Goal: Find contact information: Find contact information

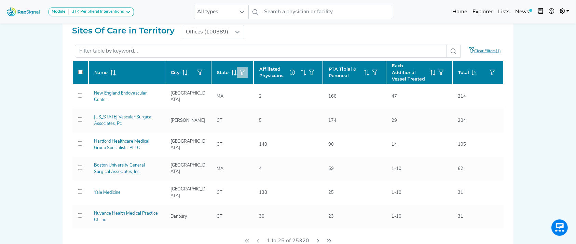
click at [240, 70] on icon "button" at bounding box center [242, 72] width 5 height 5
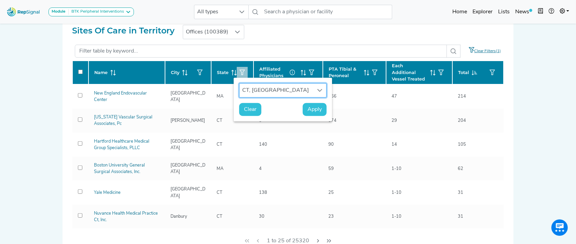
scroll to position [5, 33]
click at [265, 96] on div "CT, MA" at bounding box center [277, 91] width 74 height 14
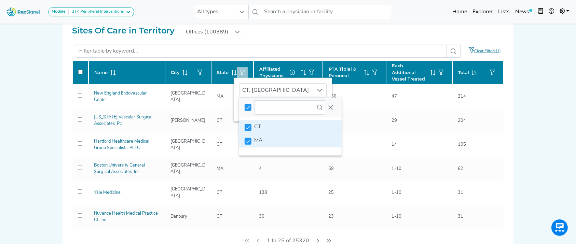
click at [331, 108] on div "2 results are available" at bounding box center [290, 108] width 103 height 20
click at [327, 108] on button "Close" at bounding box center [330, 107] width 11 height 11
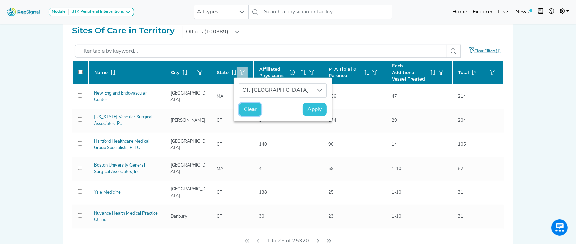
click at [249, 109] on span "Clear" at bounding box center [250, 110] width 13 height 8
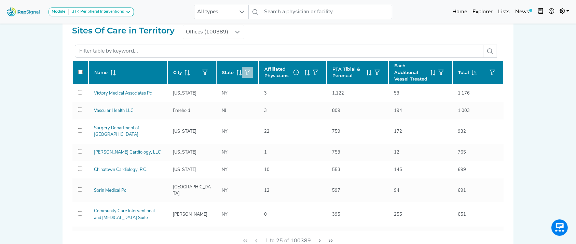
click at [245, 71] on icon "button" at bounding box center [247, 72] width 5 height 5
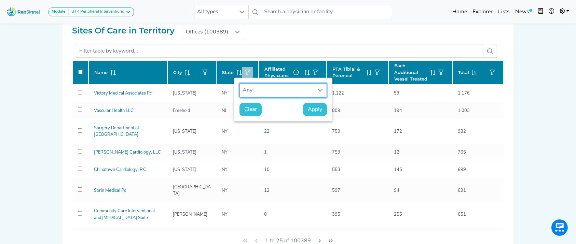
scroll to position [5, 33]
click at [271, 89] on div "Any" at bounding box center [277, 91] width 74 height 14
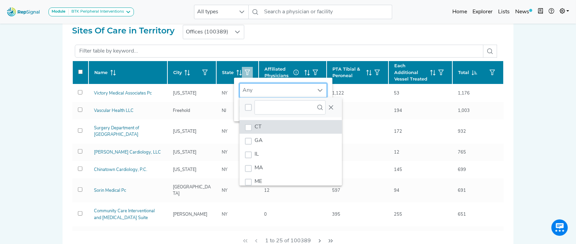
scroll to position [5, 33]
click at [263, 126] on li "CT" at bounding box center [291, 127] width 103 height 14
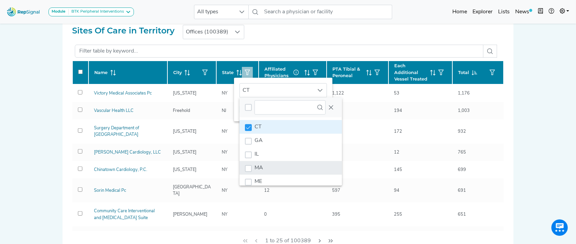
click at [260, 161] on li "MA" at bounding box center [291, 168] width 103 height 14
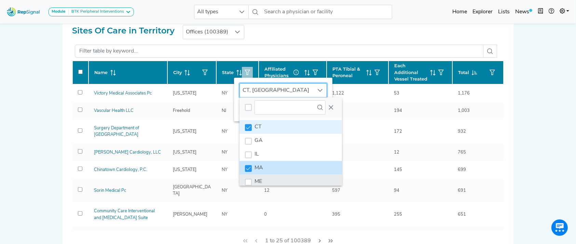
click at [262, 179] on li "ME" at bounding box center [291, 182] width 103 height 14
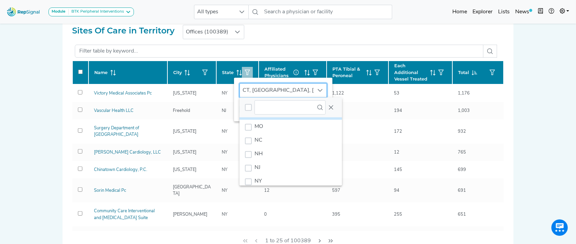
scroll to position [74, 0]
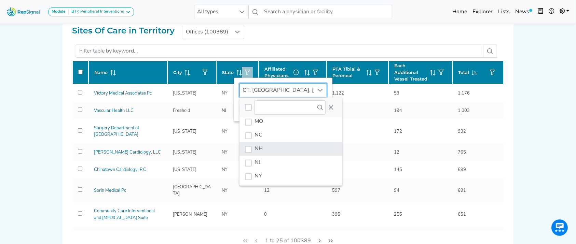
click at [294, 144] on li "NH" at bounding box center [291, 149] width 103 height 14
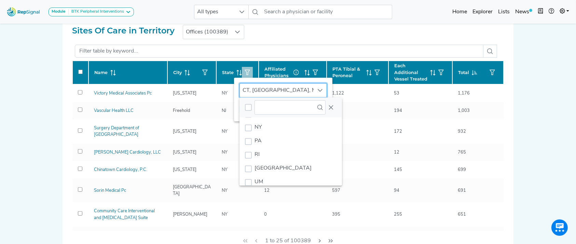
scroll to position [144, 0]
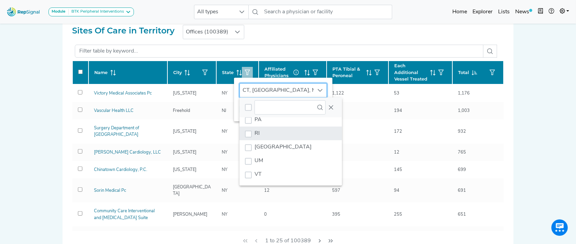
click at [299, 129] on li "RI" at bounding box center [291, 134] width 103 height 14
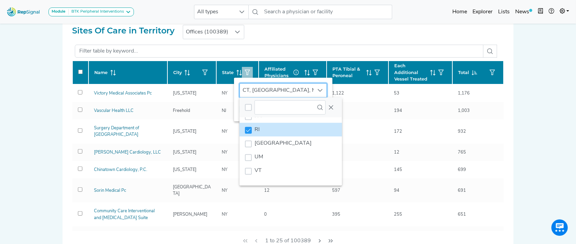
scroll to position [0, 0]
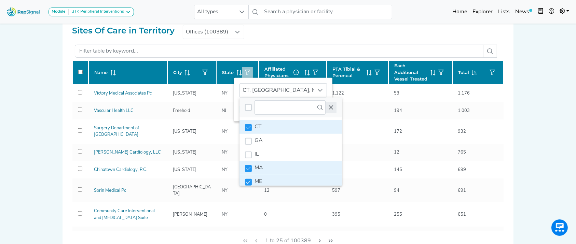
click at [328, 107] on icon "Close" at bounding box center [330, 107] width 5 height 5
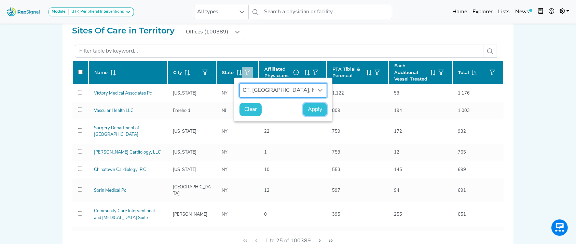
click at [308, 108] on span "Apply" at bounding box center [315, 110] width 14 height 8
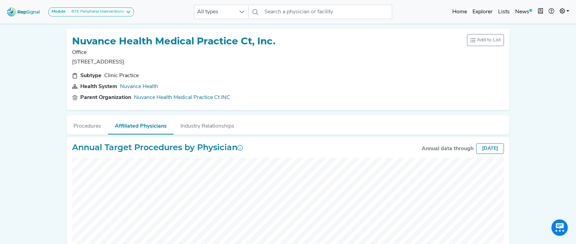
scroll to position [353, 0]
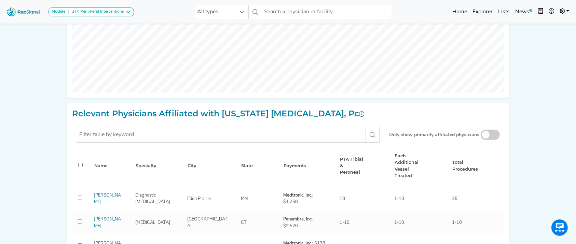
scroll to position [242, 0]
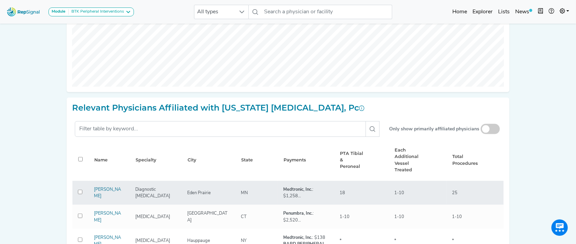
drag, startPoint x: 118, startPoint y: 193, endPoint x: 90, endPoint y: 187, distance: 28.4
click at [90, 187] on div "Dietrich Schultze" at bounding box center [109, 193] width 39 height 13
click at [99, 188] on link "Dietrich Schultze" at bounding box center [107, 193] width 27 height 11
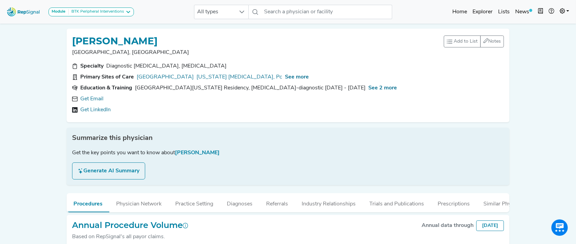
drag, startPoint x: 185, startPoint y: 42, endPoint x: 63, endPoint y: 41, distance: 122.0
click at [63, 41] on div "DIETRICH SCHULTZE Eden Prairie, MN Add to List Recent Lists: Starred Physicians…" at bounding box center [288, 185] width 451 height 324
copy h1 "DIETRICH SCHULTZE"
